Goal: Task Accomplishment & Management: Complete application form

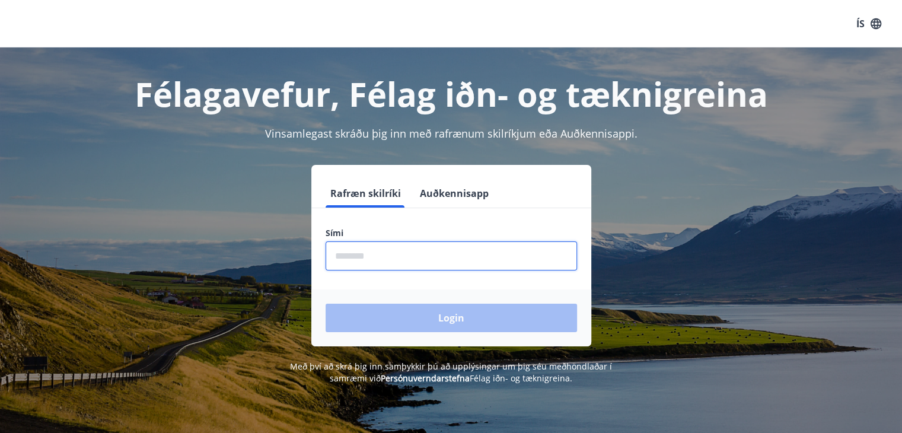
click at [387, 254] on input "phone" at bounding box center [452, 255] width 252 height 29
type input "********"
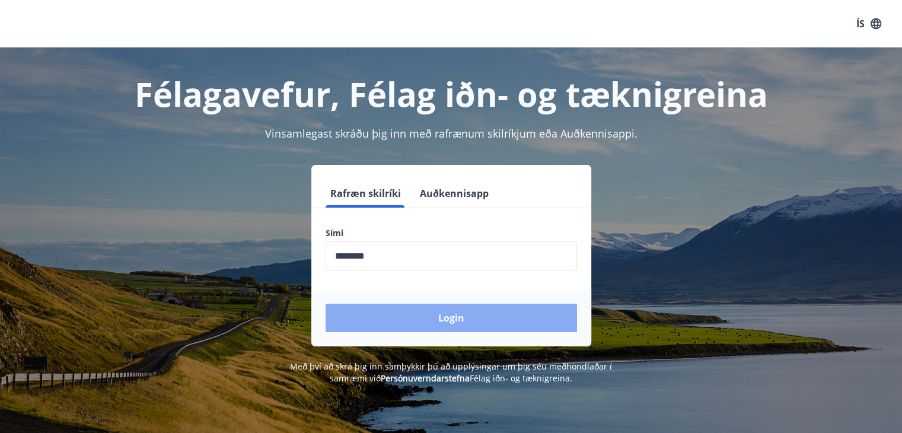
click at [409, 317] on button "Login" at bounding box center [452, 318] width 252 height 28
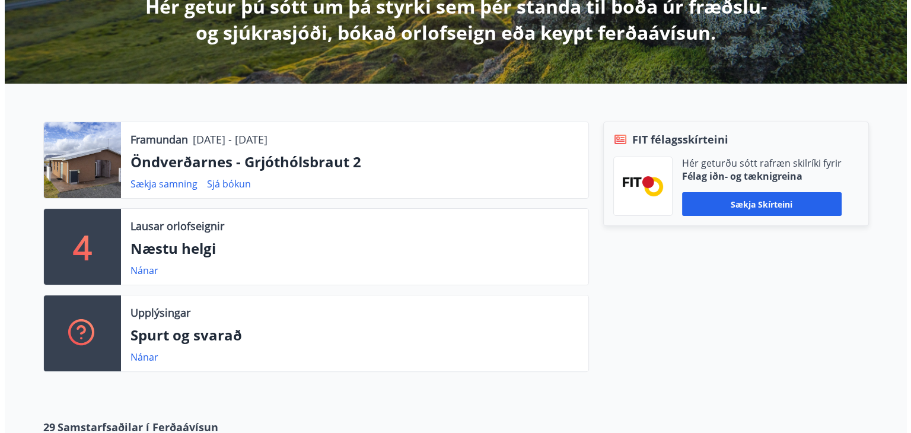
click span "English"
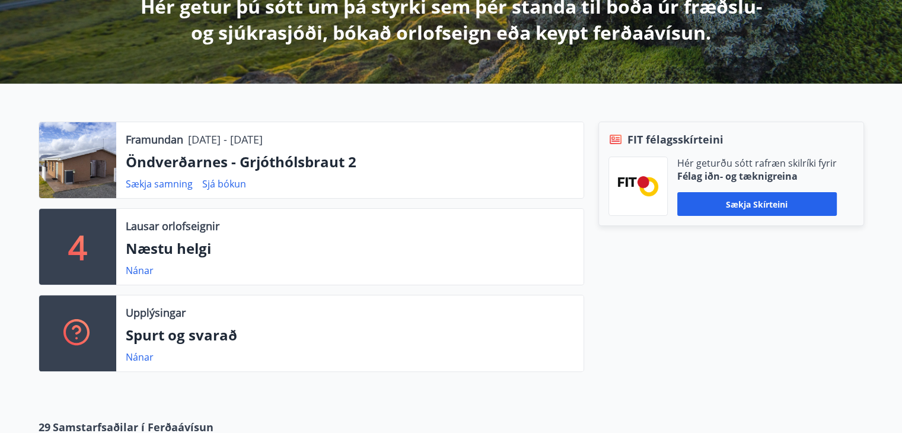
scroll to position [229, 0]
click at [149, 259] on p "Next weekend" at bounding box center [350, 248] width 448 height 20
click at [137, 277] on link "Details" at bounding box center [140, 270] width 28 height 13
type input "*"
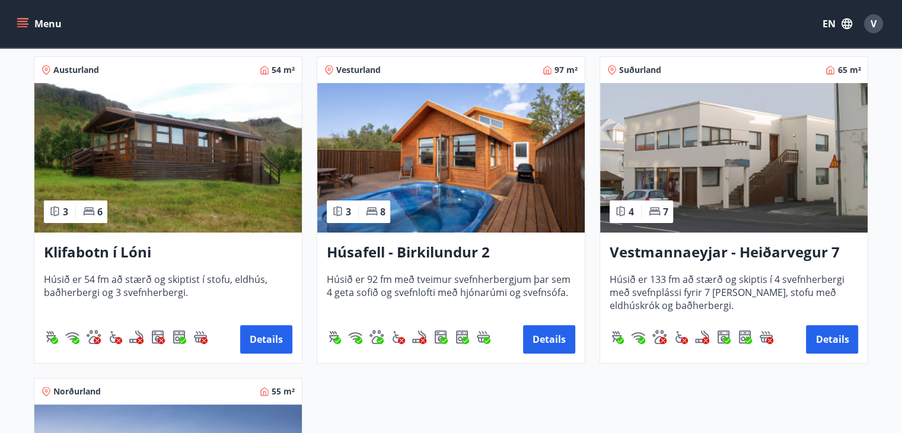
scroll to position [231, 0]
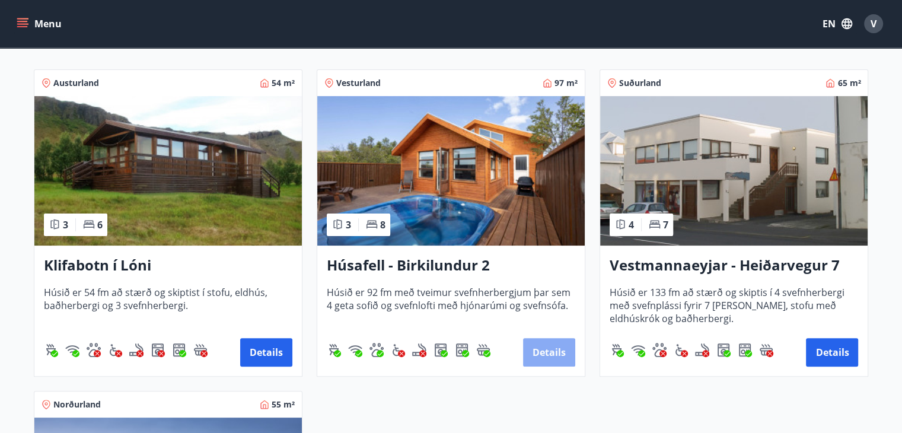
click at [549, 358] on button "Details" at bounding box center [549, 352] width 52 height 28
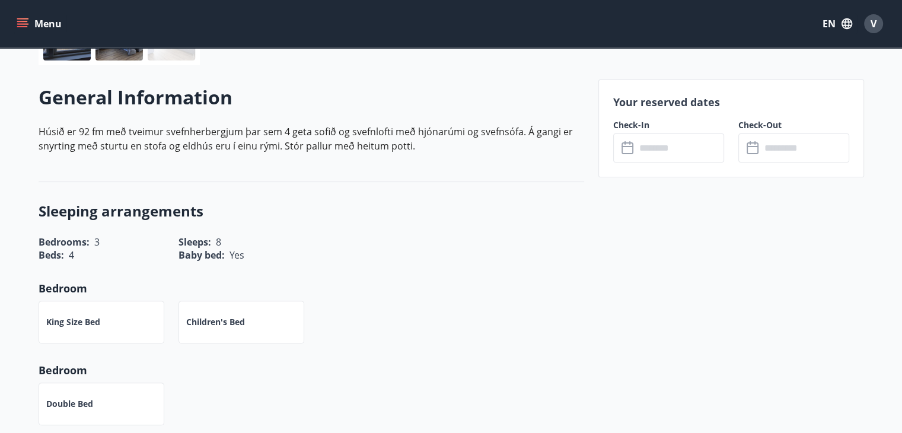
scroll to position [315, 0]
click at [679, 150] on input "text" at bounding box center [680, 147] width 88 height 29
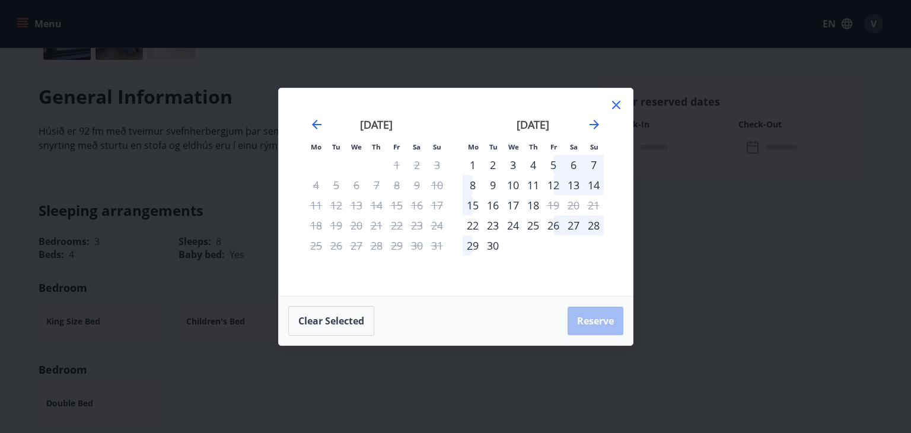
click at [553, 161] on div "5" at bounding box center [553, 165] width 20 height 20
click at [472, 186] on div "8" at bounding box center [473, 185] width 20 height 20
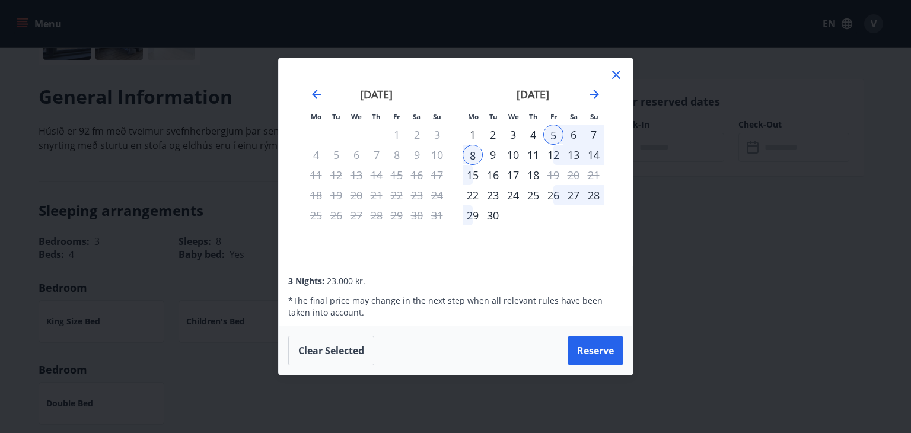
click at [617, 72] on icon at bounding box center [616, 75] width 14 height 14
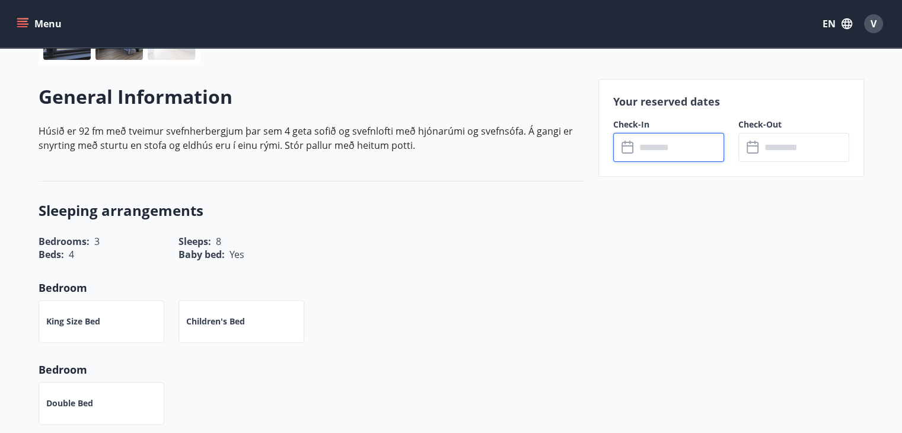
scroll to position [0, 0]
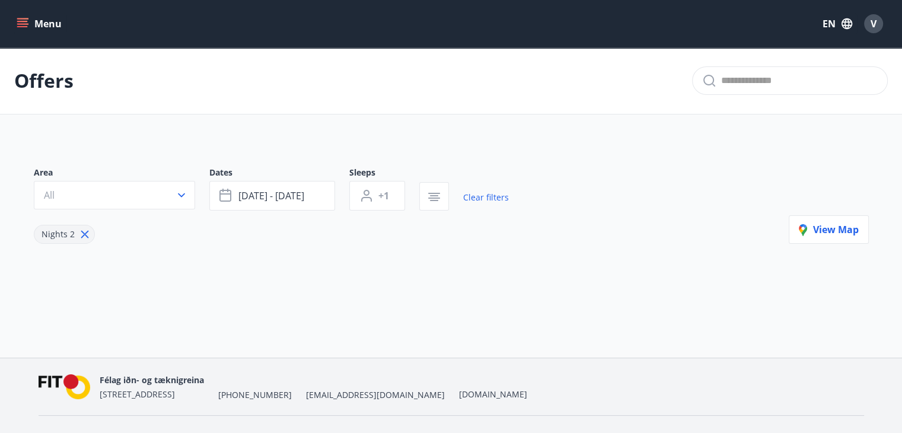
type input "*"
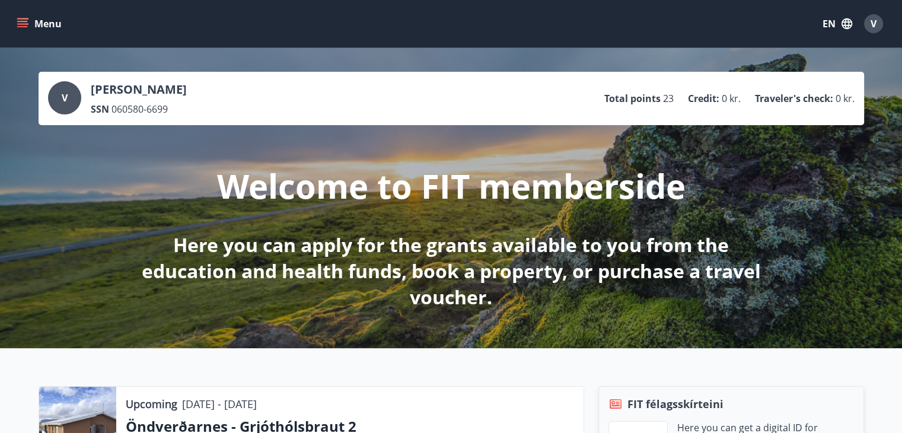
click at [26, 20] on icon "menu" at bounding box center [23, 24] width 12 height 12
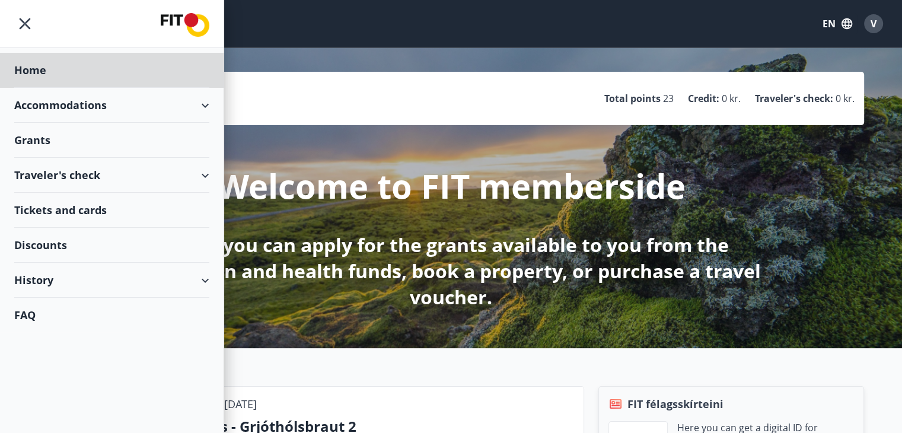
click at [20, 88] on div "Grants" at bounding box center [111, 70] width 195 height 35
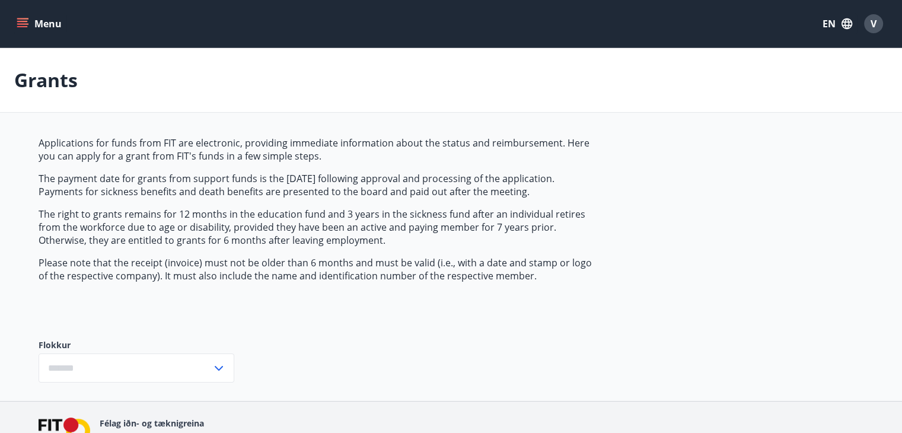
type input "***"
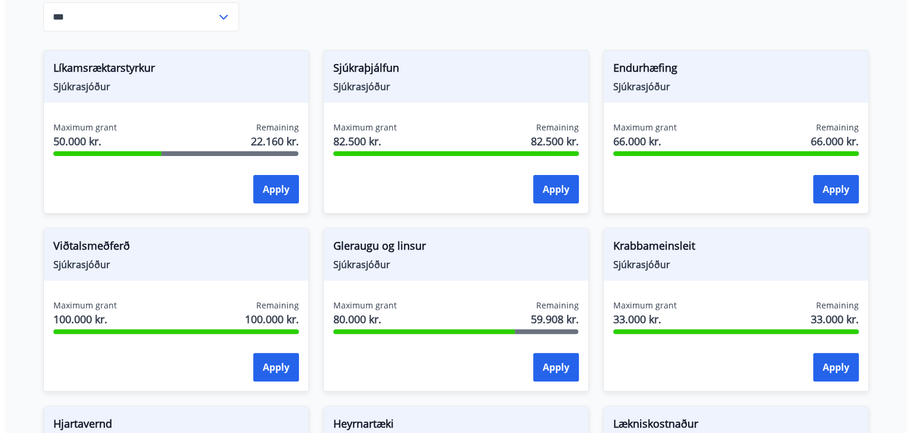
scroll to position [359, 0]
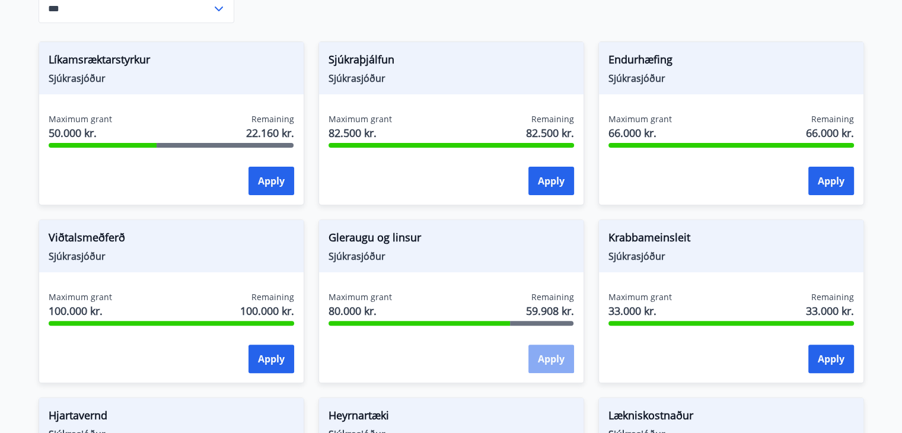
click at [538, 359] on button "Apply" at bounding box center [552, 359] width 46 height 28
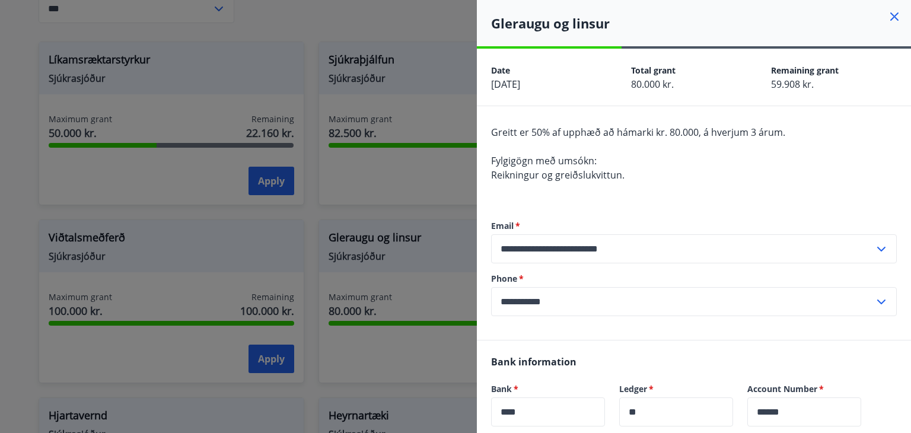
click at [755, 205] on div "**********" at bounding box center [694, 268] width 406 height 144
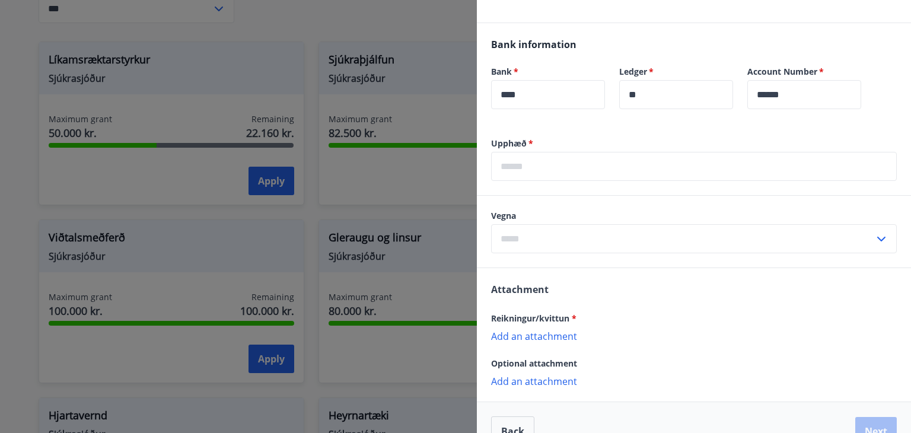
scroll to position [318, 0]
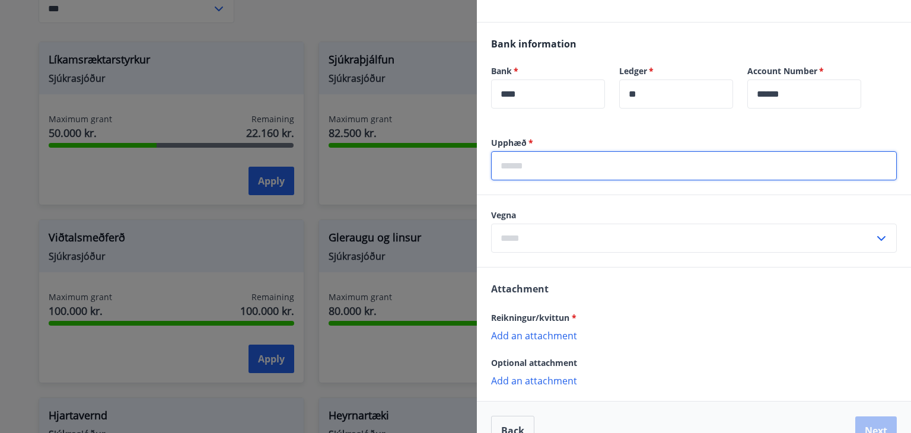
click at [695, 170] on input "text" at bounding box center [694, 165] width 406 height 29
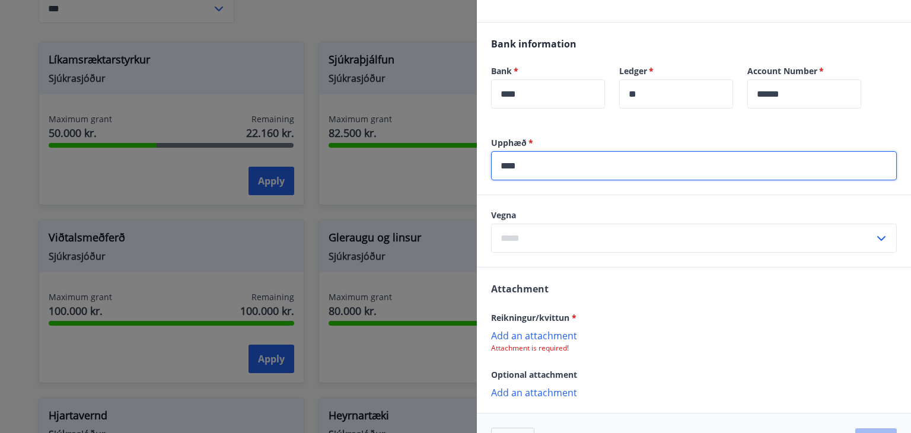
type input "****"
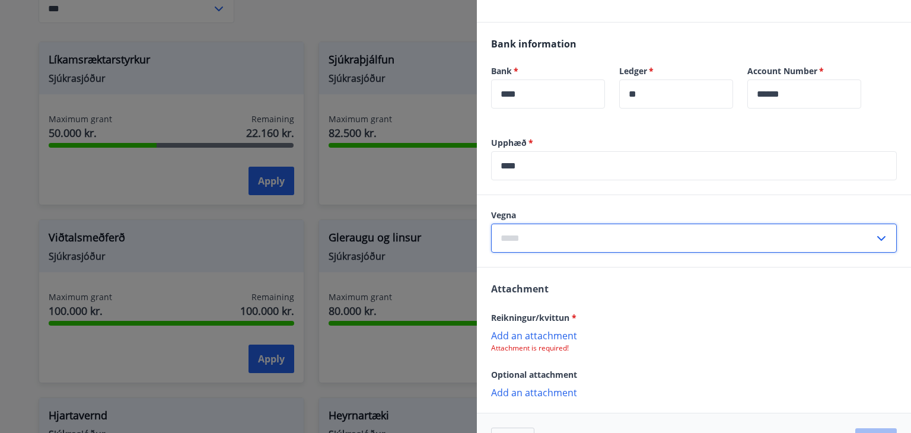
click at [626, 240] on input "text" at bounding box center [682, 238] width 383 height 29
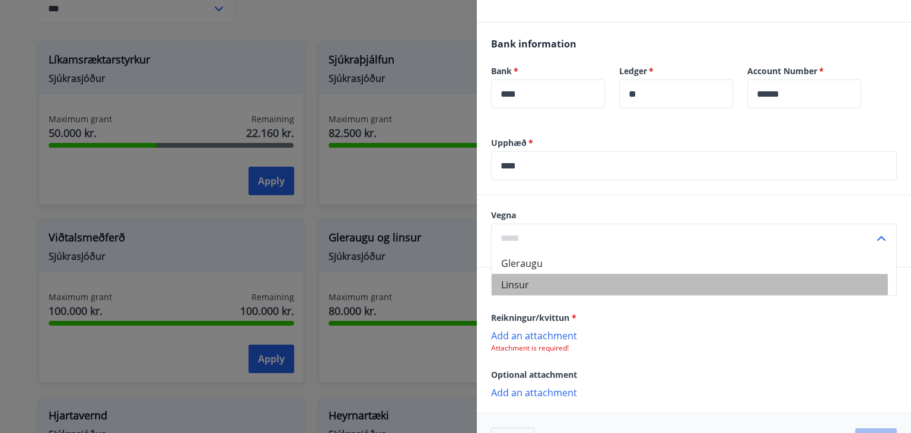
click at [544, 285] on li "Linsur" at bounding box center [694, 284] width 405 height 21
type input "******"
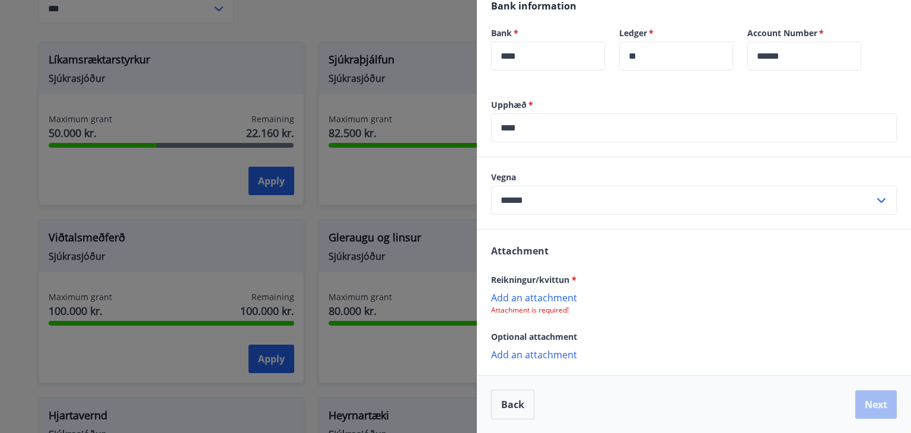
scroll to position [356, 0]
click at [547, 298] on p "Add an attachment" at bounding box center [694, 297] width 406 height 12
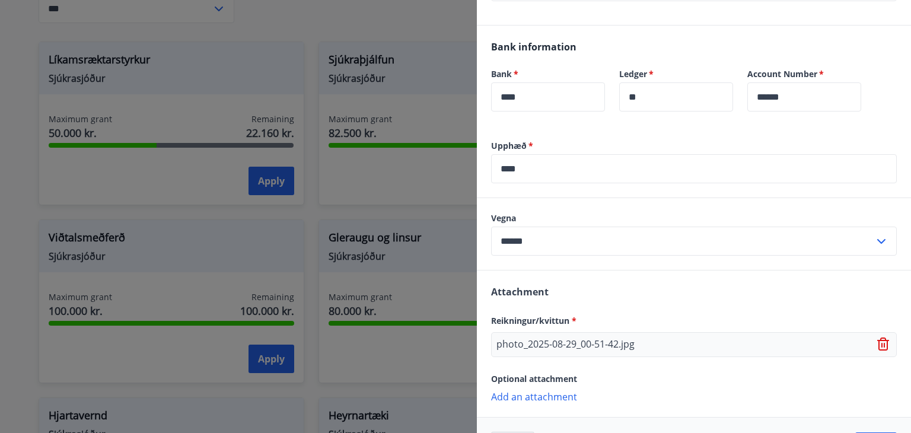
scroll to position [357, 0]
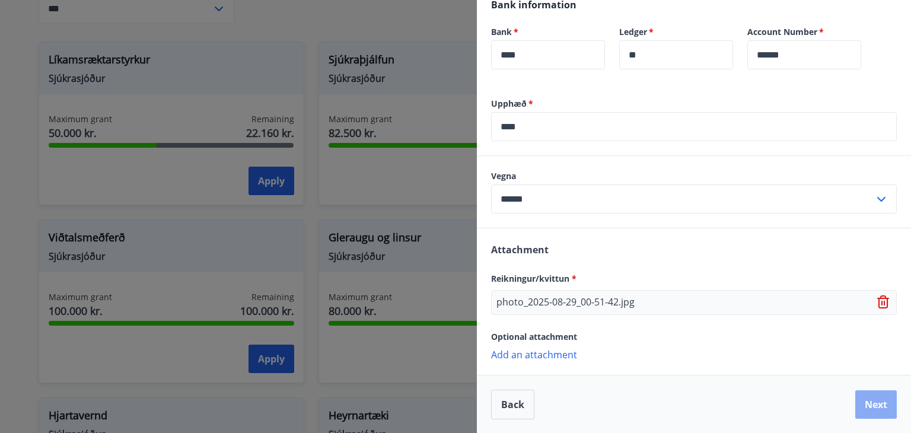
click at [857, 410] on button "Next" at bounding box center [876, 404] width 42 height 28
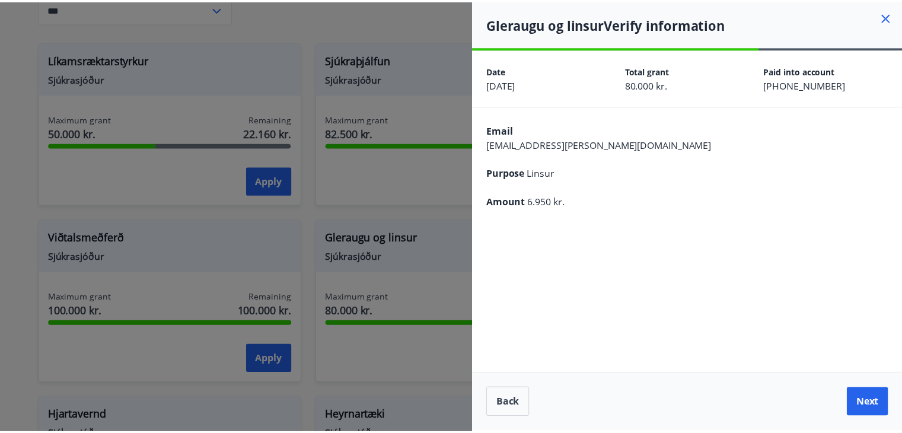
scroll to position [0, 0]
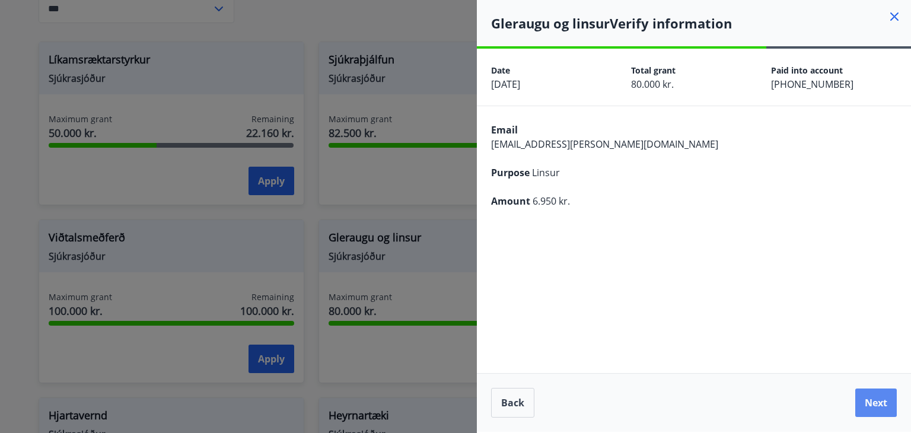
click at [871, 404] on button "Next" at bounding box center [876, 403] width 42 height 28
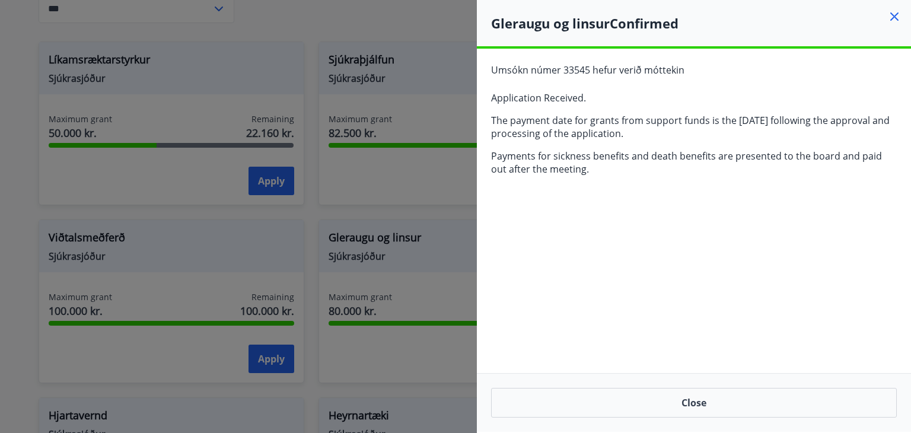
click at [890, 18] on icon at bounding box center [894, 16] width 14 height 14
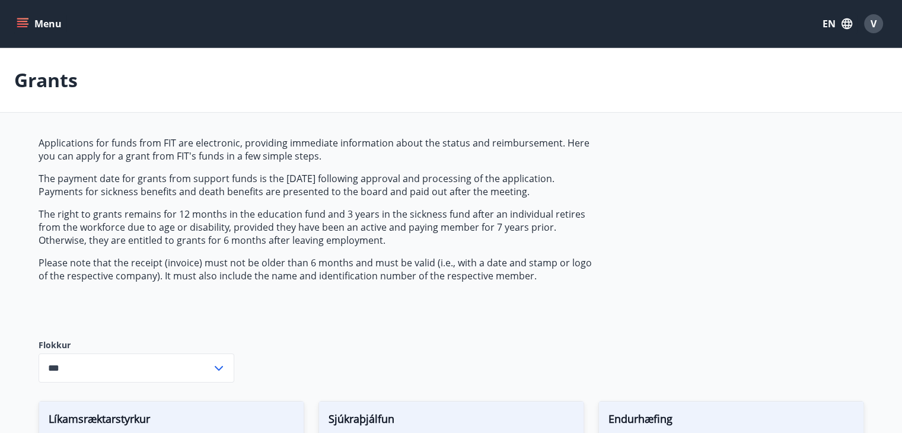
click at [23, 25] on icon "menu" at bounding box center [23, 24] width 12 height 12
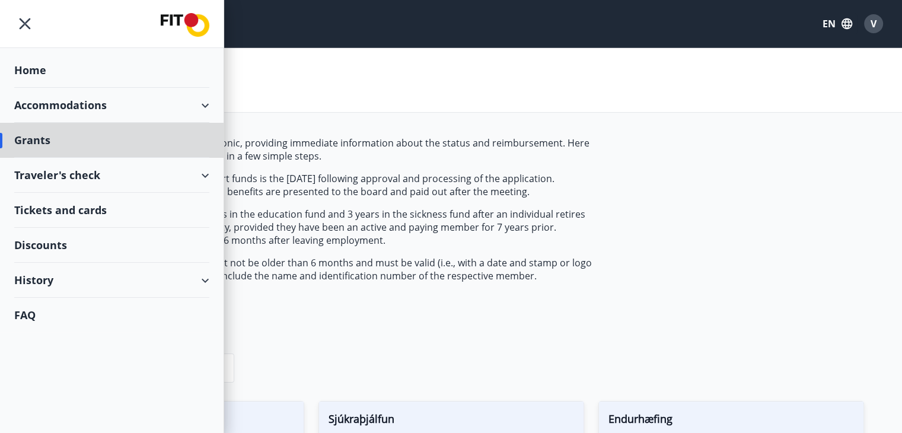
click at [30, 72] on div "Home" at bounding box center [111, 70] width 195 height 35
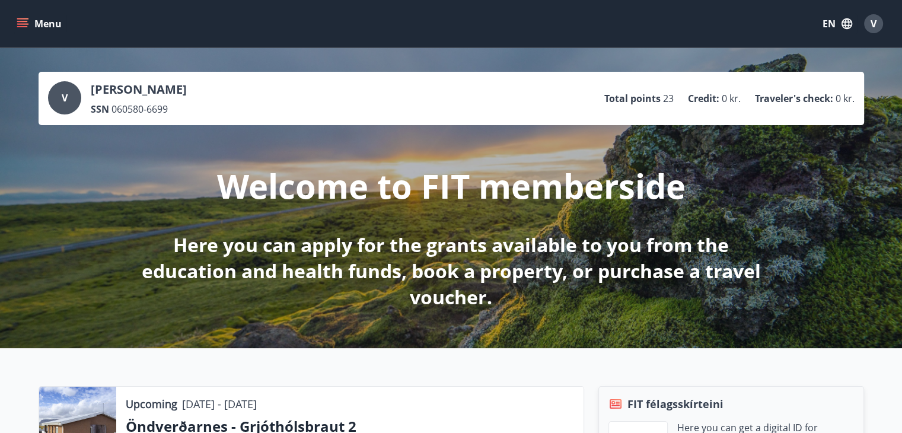
drag, startPoint x: 596, startPoint y: 37, endPoint x: 810, endPoint y: 55, distance: 214.9
click at [871, 27] on span "V" at bounding box center [874, 23] width 6 height 13
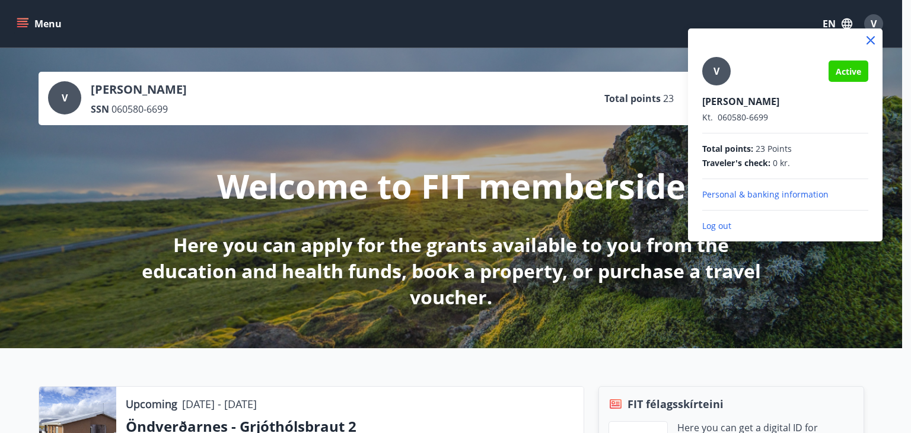
click at [721, 227] on p "Log out" at bounding box center [785, 226] width 166 height 12
